Goal: Transaction & Acquisition: Purchase product/service

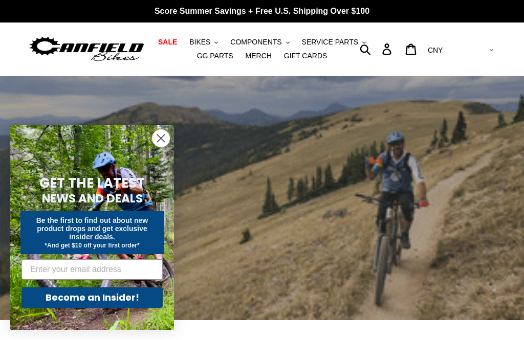
click at [260, 143] on div "slideshow" at bounding box center [262, 198] width 524 height 244
click at [160, 136] on circle "Close dialog" at bounding box center [161, 138] width 17 height 17
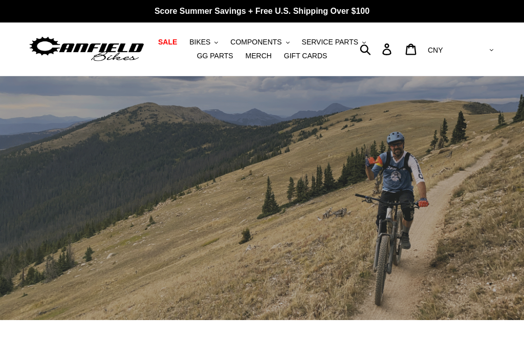
click at [208, 41] on span "BIKES" at bounding box center [199, 42] width 21 height 9
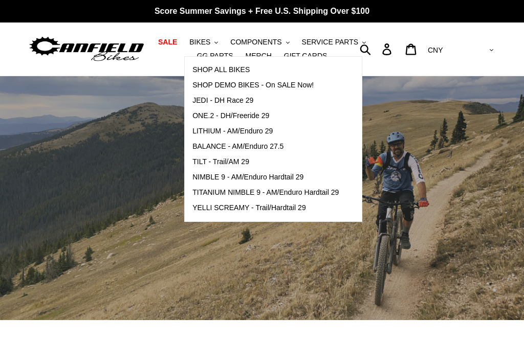
click at [223, 72] on span "SHOP ALL BIKES" at bounding box center [221, 70] width 57 height 9
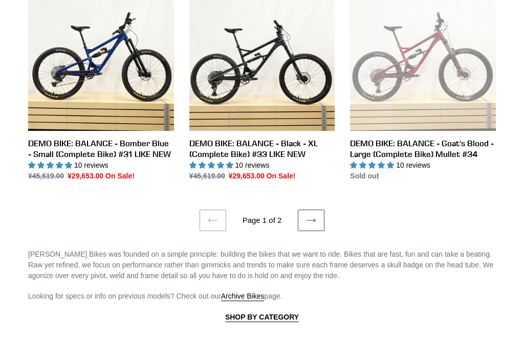
scroll to position [1755, 0]
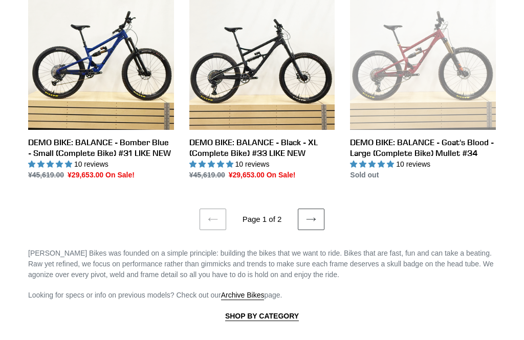
click at [308, 215] on icon at bounding box center [311, 220] width 10 height 10
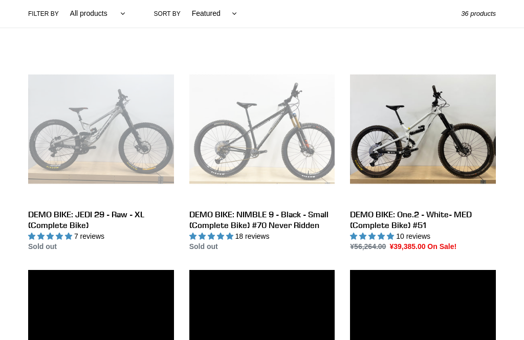
scroll to position [248, 0]
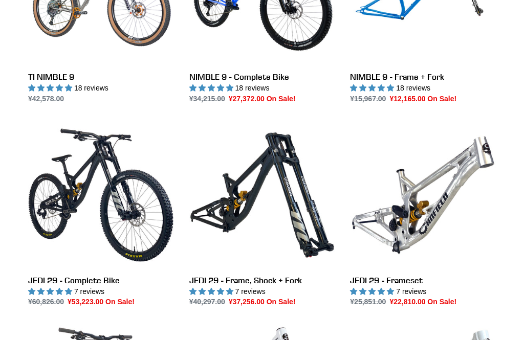
scroll to position [995, 0]
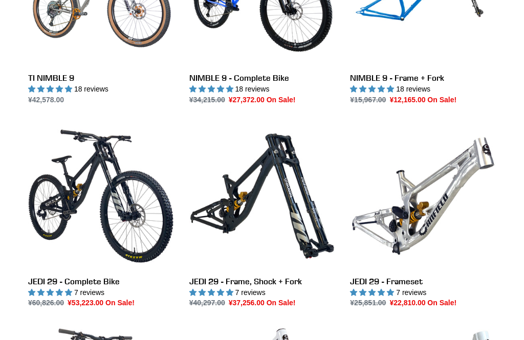
click at [407, 223] on link "JEDI 29 - Frameset" at bounding box center [423, 215] width 146 height 185
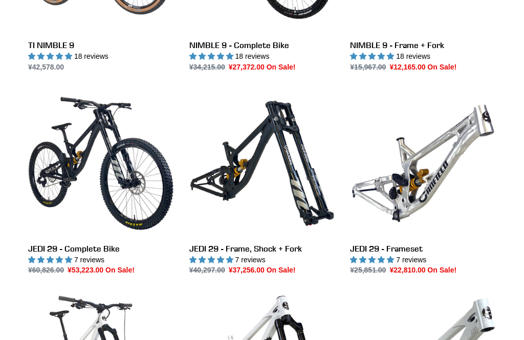
click at [109, 179] on link "JEDI 29 - Complete Bike" at bounding box center [101, 183] width 146 height 185
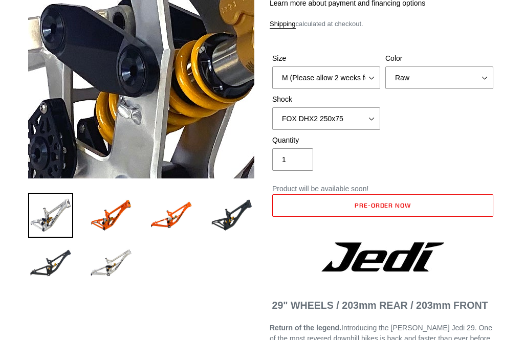
scroll to position [154, 0]
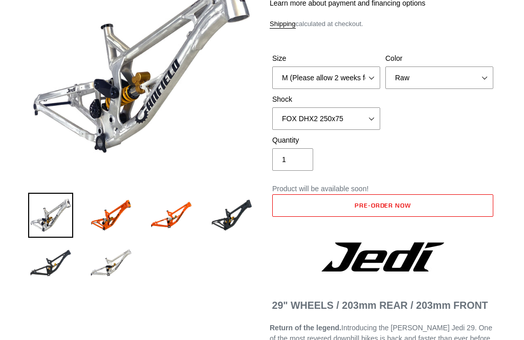
click at [45, 215] on img at bounding box center [50, 215] width 45 height 45
click at [104, 266] on img at bounding box center [111, 263] width 45 height 45
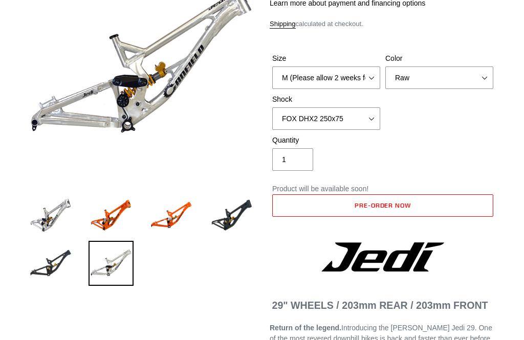
click at [106, 222] on img at bounding box center [111, 215] width 45 height 45
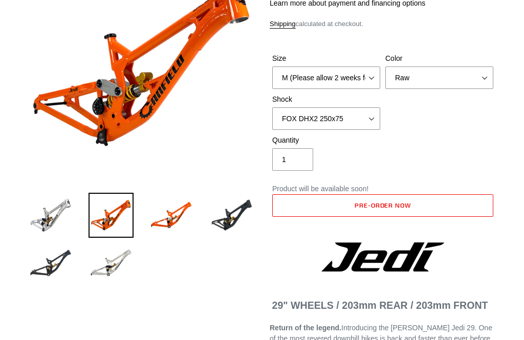
click at [166, 224] on img at bounding box center [171, 215] width 45 height 45
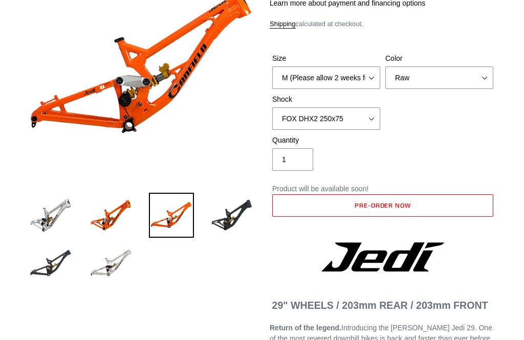
click at [55, 272] on img at bounding box center [50, 263] width 45 height 45
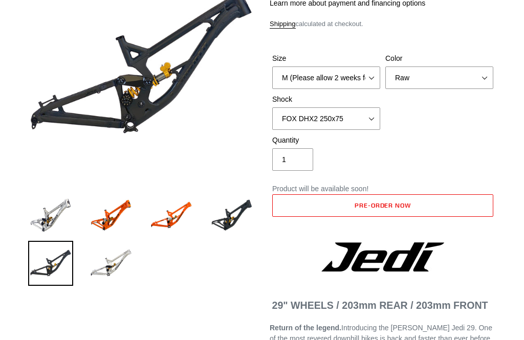
click at [222, 217] on img at bounding box center [231, 215] width 45 height 45
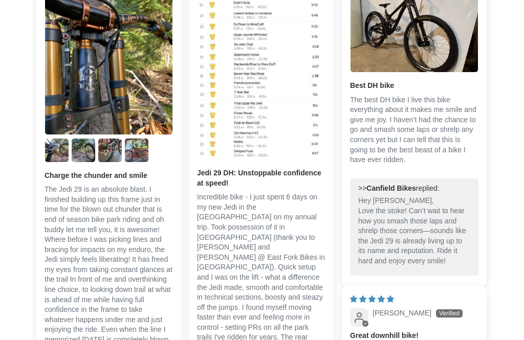
scroll to position [1931, 0]
click at [137, 151] on img "Link to user picture 5" at bounding box center [137, 151] width 24 height 24
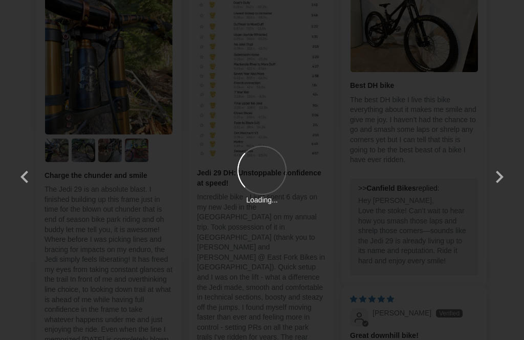
scroll to position [0, 0]
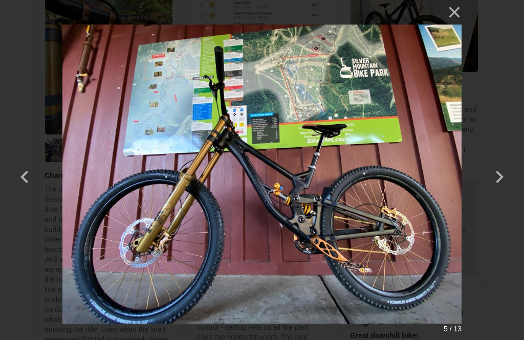
click at [454, 13] on button "×" at bounding box center [449, 12] width 25 height 25
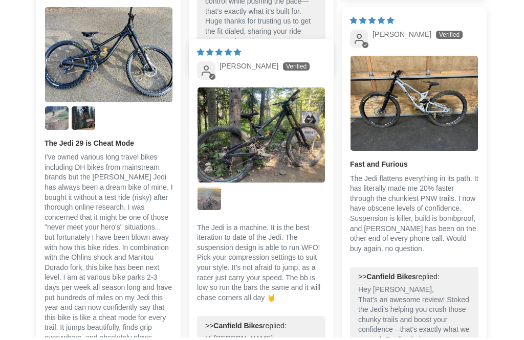
scroll to position [2504, 0]
click at [417, 110] on img "Link to user picture 1" at bounding box center [414, 104] width 127 height 96
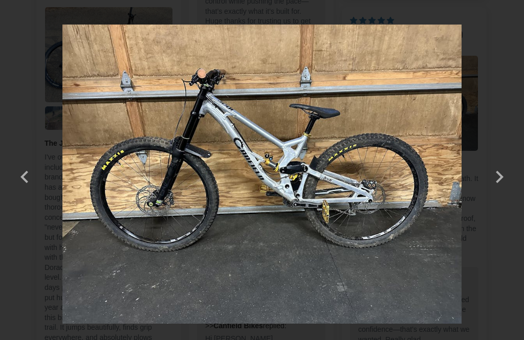
scroll to position [0, 0]
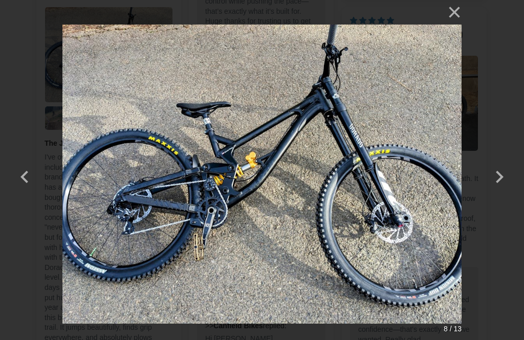
click at [454, 14] on button "×" at bounding box center [449, 12] width 25 height 25
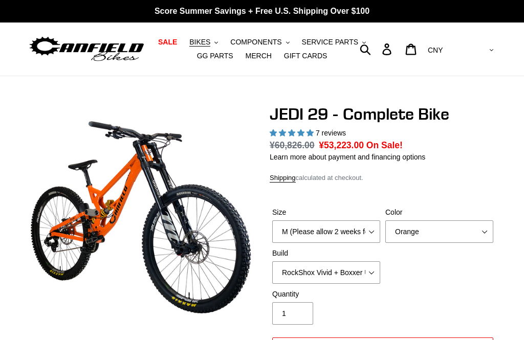
select select "highest-rating"
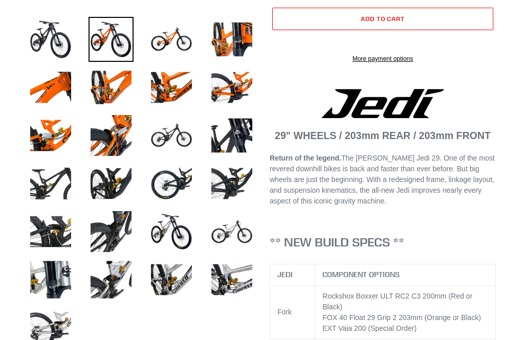
scroll to position [330, 0]
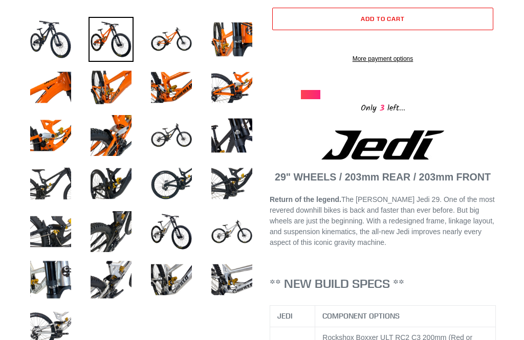
click at [234, 94] on img at bounding box center [231, 87] width 45 height 45
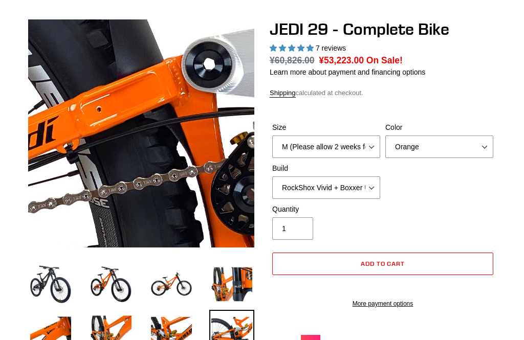
scroll to position [85, 0]
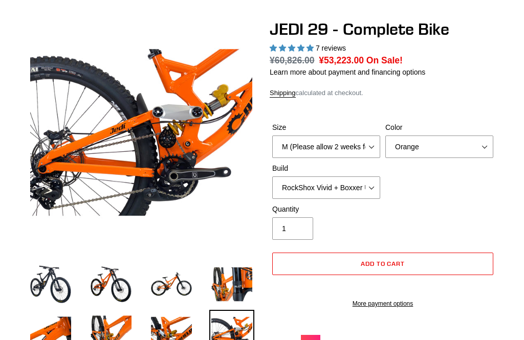
click at [167, 288] on img at bounding box center [171, 284] width 45 height 45
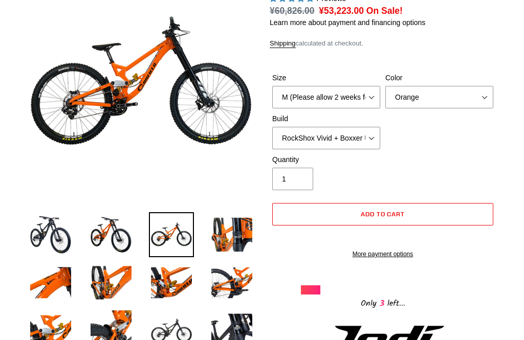
scroll to position [137, 0]
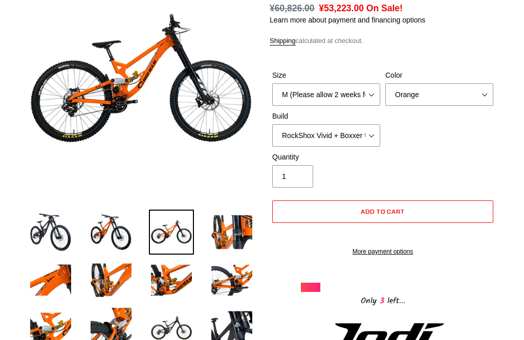
click at [105, 279] on img at bounding box center [111, 280] width 45 height 45
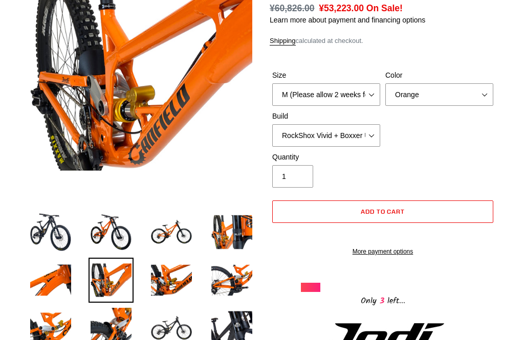
click at [42, 329] on img at bounding box center [50, 328] width 45 height 45
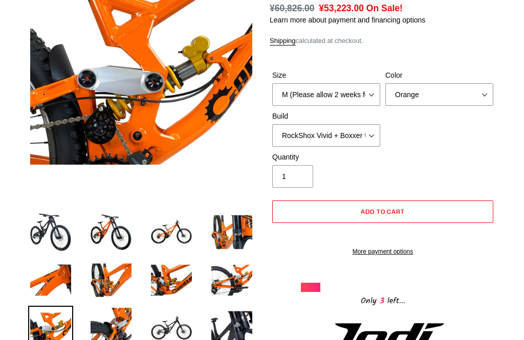
click at [108, 326] on img at bounding box center [111, 328] width 45 height 45
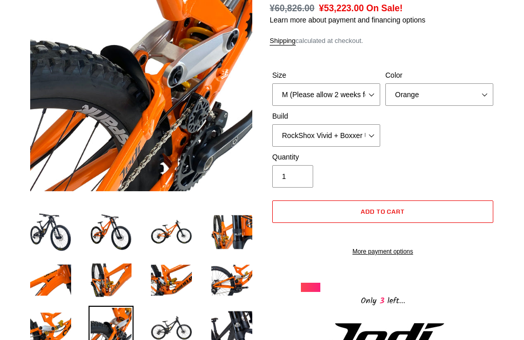
click at [168, 280] on img at bounding box center [171, 280] width 45 height 45
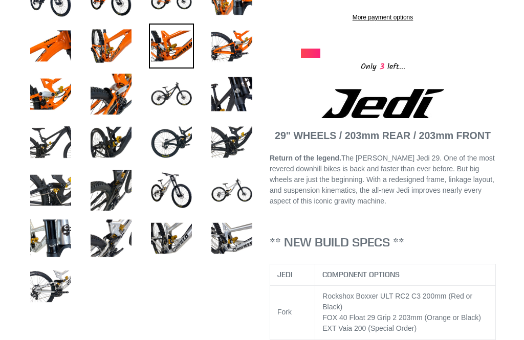
scroll to position [372, 0]
click at [103, 236] on img at bounding box center [111, 238] width 45 height 45
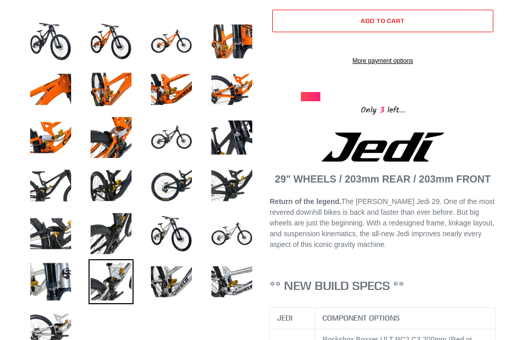
scroll to position [331, 0]
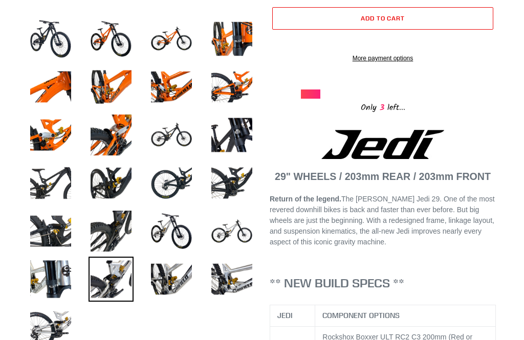
click at [225, 281] on img at bounding box center [231, 279] width 45 height 45
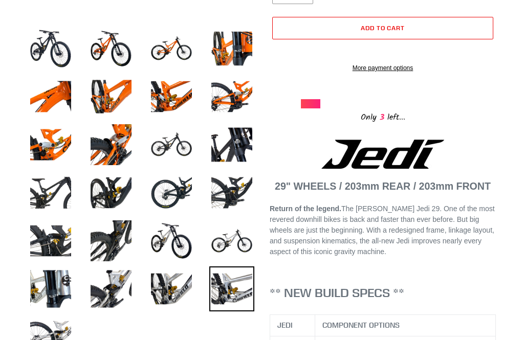
scroll to position [322, 0]
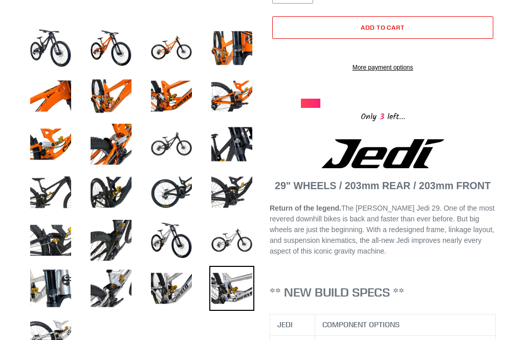
click at [41, 332] on img at bounding box center [50, 336] width 45 height 45
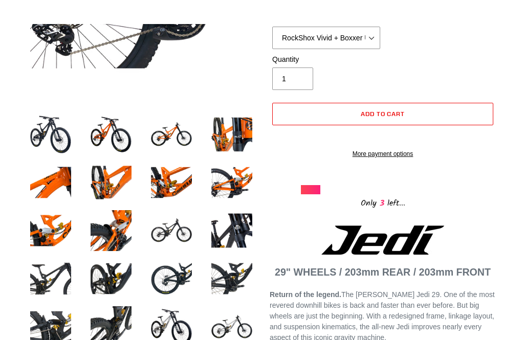
scroll to position [0, 0]
